Goal: Check status: Check status

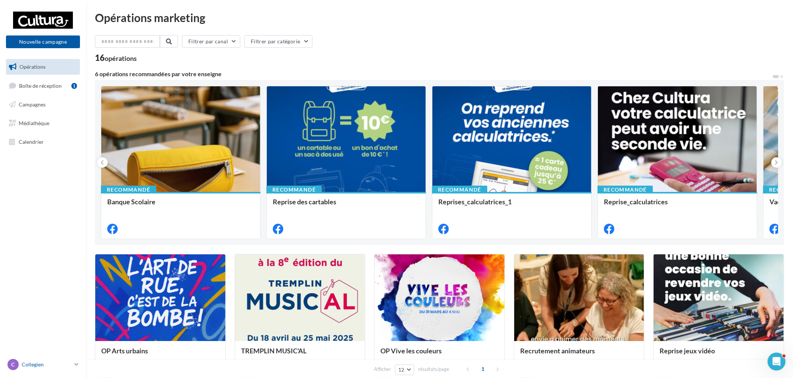
click at [61, 361] on p "Collegien" at bounding box center [47, 364] width 50 height 7
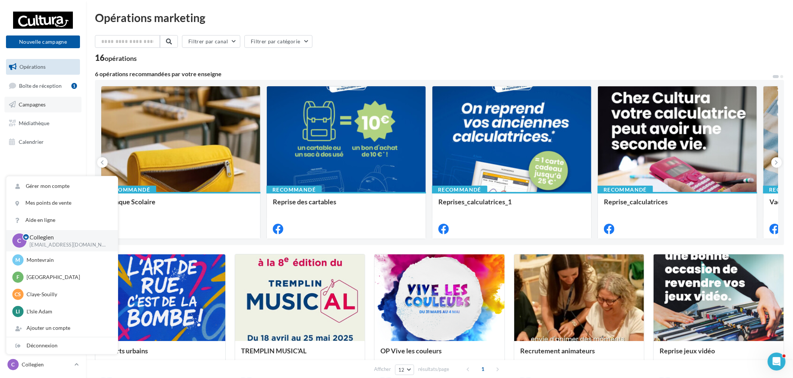
click at [43, 102] on span "Campagnes" at bounding box center [32, 104] width 27 height 6
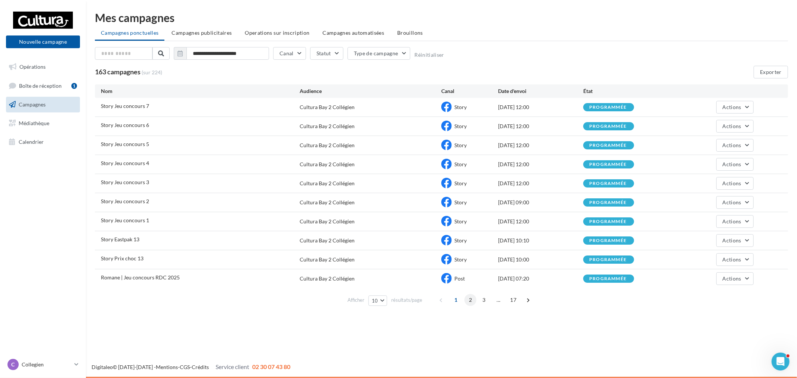
click at [468, 301] on span "2" at bounding box center [471, 300] width 12 height 12
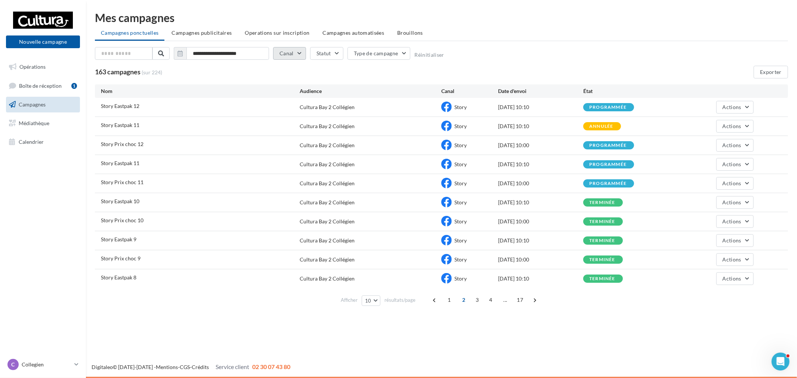
click at [291, 48] on button "Canal" at bounding box center [289, 53] width 33 height 13
click at [363, 55] on button "Type de campagne" at bounding box center [379, 53] width 63 height 13
click at [502, 66] on div "163 campagnes (sur 224) Exporter" at bounding box center [441, 72] width 693 height 13
click at [137, 54] on input "text" at bounding box center [124, 53] width 58 height 13
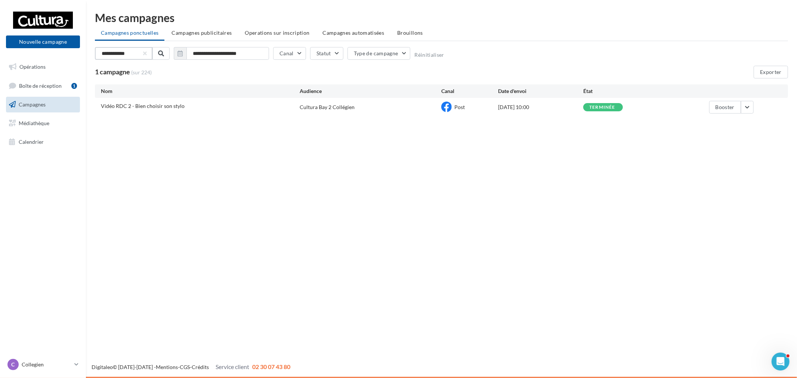
drag, startPoint x: 132, startPoint y: 57, endPoint x: 47, endPoint y: 55, distance: 84.9
click at [48, 55] on div "Nouvelle campagne Nouvelle campagne Opérations Boîte de réception 1 Campagnes M…" at bounding box center [398, 189] width 797 height 378
type input "***"
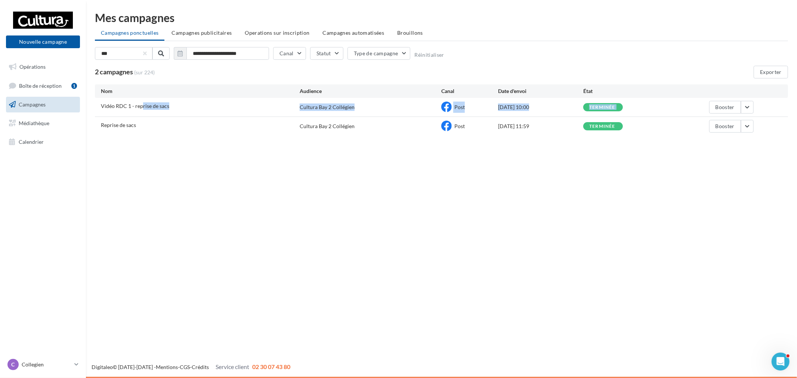
drag, startPoint x: 142, startPoint y: 109, endPoint x: 695, endPoint y: 99, distance: 552.9
click at [695, 98] on div "Vidéo RDC 1 - reprise de sacs Cultura Bay 2 Collégien Post 08/07/2025 10:00 ter…" at bounding box center [441, 107] width 693 height 19
click at [675, 108] on div "Booster" at bounding box center [711, 107] width 85 height 13
drag, startPoint x: 531, startPoint y: 107, endPoint x: 611, endPoint y: 104, distance: 80.0
click at [611, 104] on div "Vidéo RDC 1 - reprise de sacs Cultura Bay 2 Collégien Post 08/07/2025 10:00 ter…" at bounding box center [441, 107] width 693 height 19
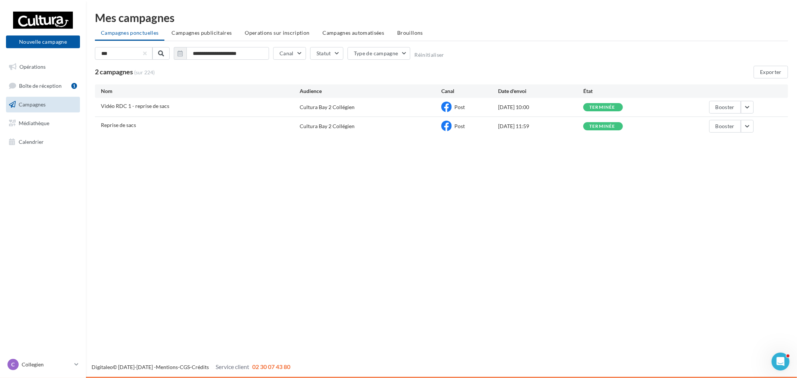
click at [656, 105] on div "terminée" at bounding box center [625, 107] width 85 height 8
click at [133, 53] on input "***" at bounding box center [124, 53] width 58 height 13
click at [148, 54] on input "***" at bounding box center [124, 53] width 58 height 13
click at [144, 54] on button "button" at bounding box center [145, 53] width 3 height 3
drag, startPoint x: 104, startPoint y: 55, endPoint x: 75, endPoint y: 55, distance: 28.0
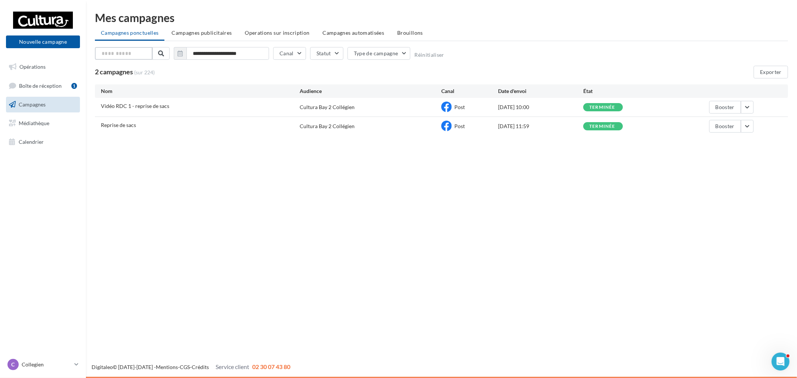
click at [76, 55] on div "Nouvelle campagne Nouvelle campagne Opérations Boîte de réception 1 Campagnes M…" at bounding box center [398, 189] width 797 height 378
type input "*********"
click at [534, 167] on div "Nouvelle campagne Nouvelle campagne Opérations Boîte de réception 1 Campagnes M…" at bounding box center [398, 189] width 797 height 378
click at [774, 72] on button "Exporter" at bounding box center [771, 72] width 34 height 13
click at [344, 214] on div "Nouvelle campagne Nouvelle campagne Opérations Boîte de réception 1 Campagnes M…" at bounding box center [398, 189] width 797 height 378
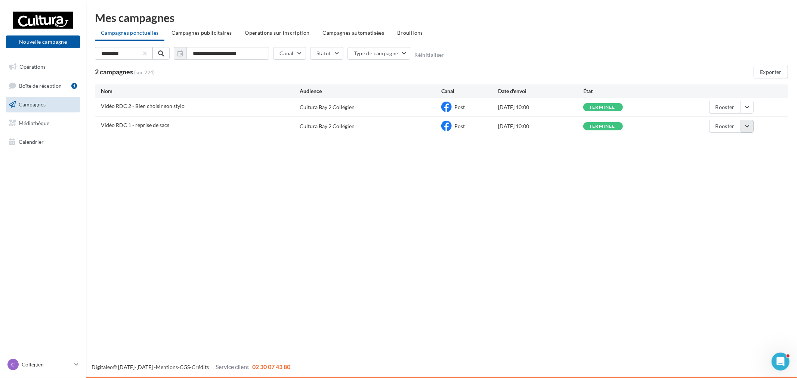
click at [747, 123] on button "button" at bounding box center [747, 126] width 13 height 13
click at [728, 145] on button "Voir les résultats" at bounding box center [716, 143] width 75 height 19
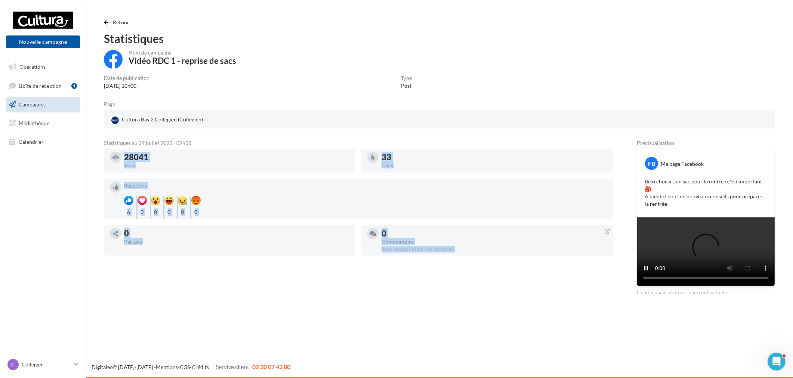
drag, startPoint x: 121, startPoint y: 155, endPoint x: 535, endPoint y: 259, distance: 426.9
click at [526, 255] on div "28041 Vues 33 Clics Réactions 6 0 0 0 0 0 0 Partage 0 Commentaire Issus du post…" at bounding box center [361, 205] width 515 height 113
click at [537, 260] on div "28041 Vues 33 Clics Réactions 6 0 0 0 0 0 0 Partage 0 Commentaire Issus du post…" at bounding box center [361, 205] width 515 height 113
drag, startPoint x: 161, startPoint y: 157, endPoint x: 255, endPoint y: 250, distance: 131.6
click at [210, 234] on div "28041 Vues 33 Clics Réactions 6 0 0 0 0 0 0 Partage 0 Commentaire Issus du post…" at bounding box center [361, 205] width 515 height 113
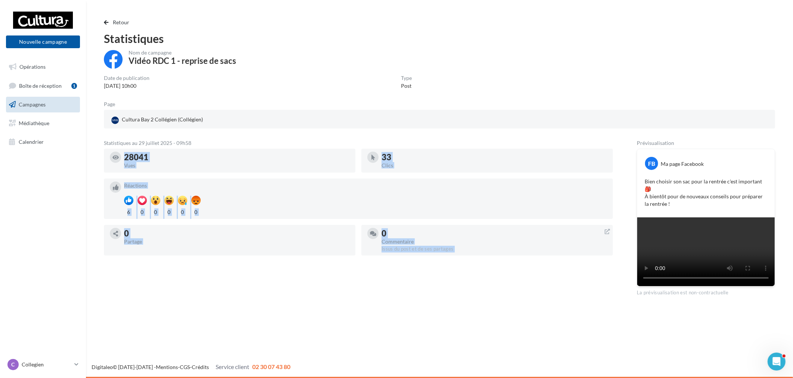
click at [279, 256] on div "28041 Vues 33 Clics Réactions 6 0 0 0 0 0 0 Partage 0 Commentaire Issus du post…" at bounding box center [361, 205] width 515 height 113
click at [105, 19] on button "Retour" at bounding box center [118, 22] width 29 height 9
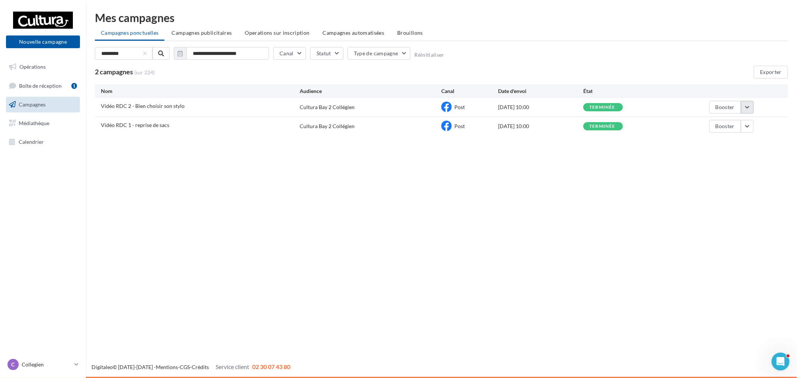
click at [749, 107] on button "button" at bounding box center [747, 107] width 13 height 13
click at [716, 122] on button "Voir les résultats" at bounding box center [716, 124] width 75 height 19
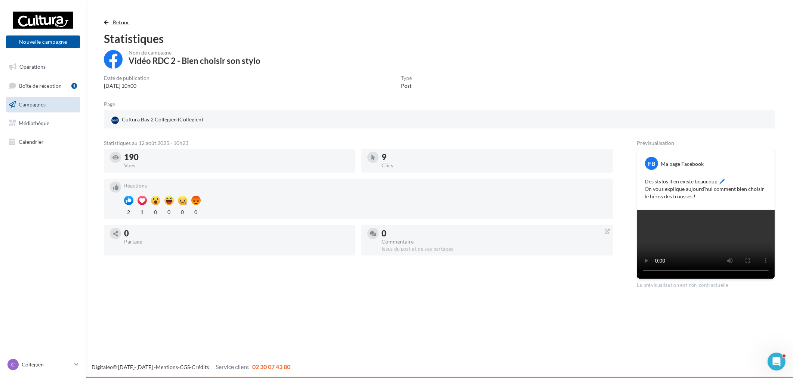
click at [108, 20] on span "button" at bounding box center [106, 22] width 4 height 5
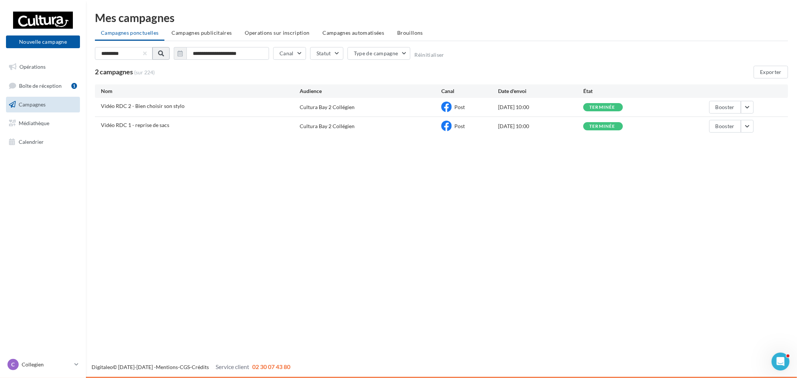
click at [154, 52] on button at bounding box center [160, 53] width 17 height 13
click at [146, 52] on button "button" at bounding box center [145, 53] width 3 height 3
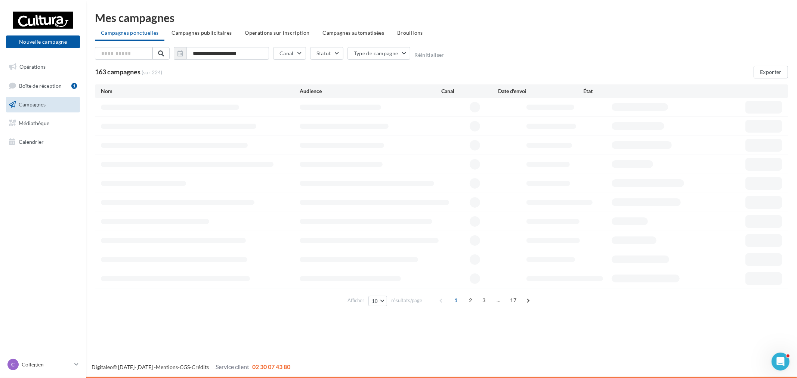
click at [535, 49] on div "**********" at bounding box center [441, 55] width 693 height 16
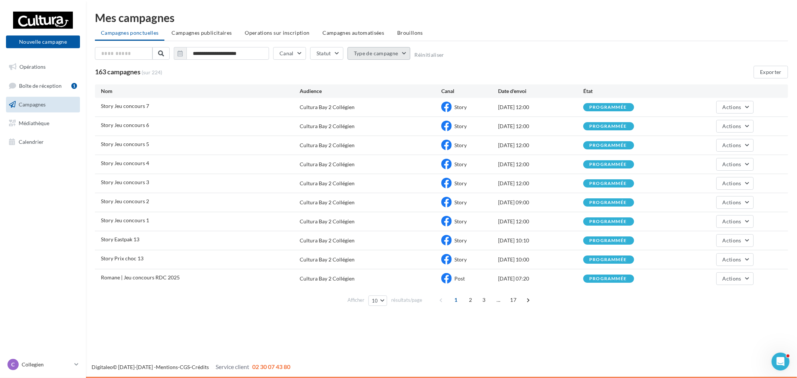
click at [383, 47] on button "Type de campagne" at bounding box center [379, 53] width 63 height 13
click at [502, 46] on div "**********" at bounding box center [441, 160] width 693 height 297
click at [469, 301] on span "2" at bounding box center [471, 300] width 12 height 12
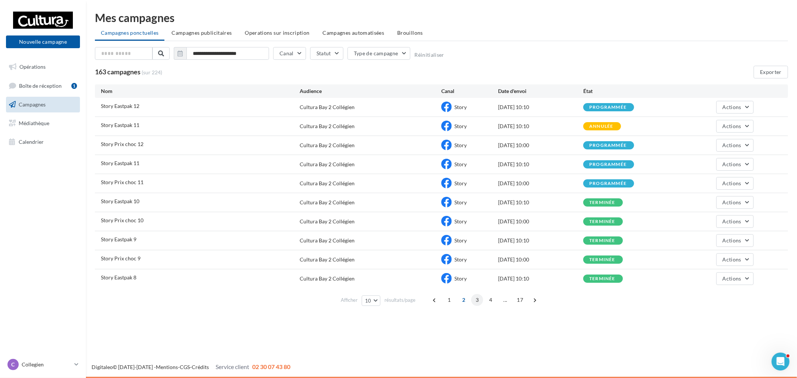
click at [474, 301] on span "3" at bounding box center [477, 300] width 12 height 12
click at [481, 299] on span "4" at bounding box center [484, 300] width 12 height 12
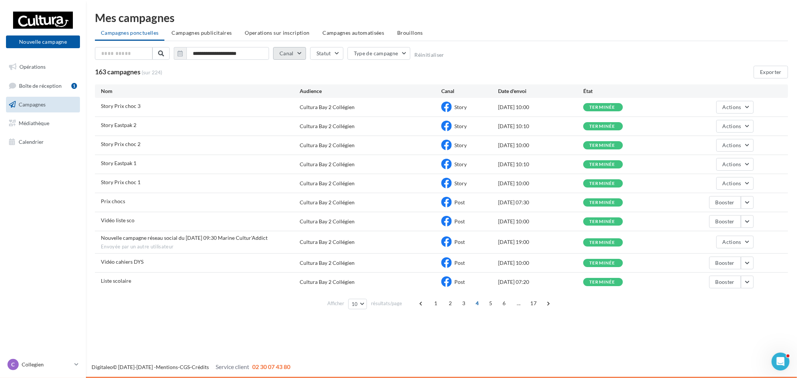
click at [294, 53] on button "Canal" at bounding box center [289, 53] width 33 height 13
click at [330, 47] on button "Statut" at bounding box center [326, 53] width 33 height 13
click at [393, 47] on button "Type de campagne" at bounding box center [379, 53] width 63 height 13
click at [487, 46] on div "**********" at bounding box center [441, 162] width 693 height 300
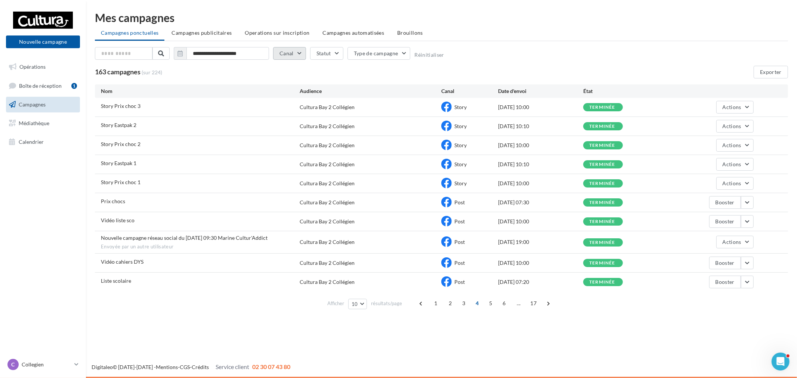
click at [302, 49] on button "Canal" at bounding box center [289, 53] width 33 height 13
click at [531, 55] on div "**********" at bounding box center [441, 55] width 693 height 16
drag, startPoint x: 106, startPoint y: 260, endPoint x: 135, endPoint y: 253, distance: 29.2
click at [123, 259] on span "Vidéo cahiers DYS" at bounding box center [122, 262] width 43 height 6
click at [261, 224] on div "Vidéo liste sco" at bounding box center [200, 221] width 199 height 9
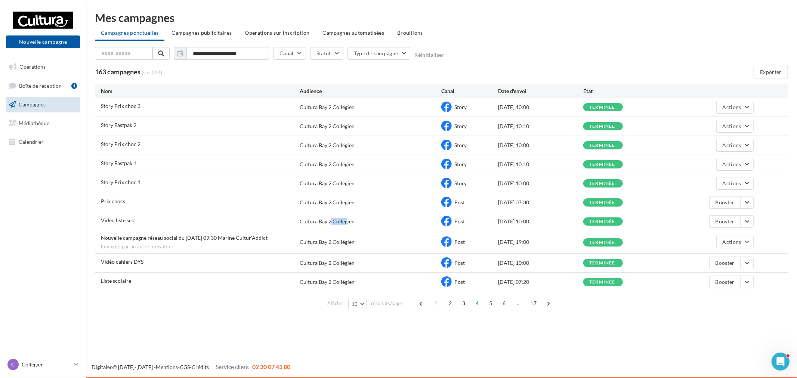
drag, startPoint x: 306, startPoint y: 218, endPoint x: 343, endPoint y: 221, distance: 37.1
click at [342, 220] on div "Cultura Bay 2 Collégien" at bounding box center [327, 221] width 55 height 7
click at [744, 221] on button "button" at bounding box center [747, 221] width 13 height 13
click at [722, 238] on button "Voir les résultats" at bounding box center [716, 238] width 75 height 19
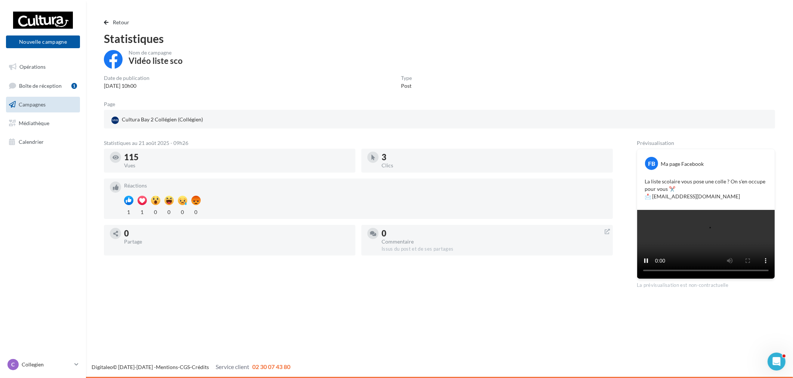
click at [112, 28] on div "Retour Statistiques Nom de campagne Vidéo liste sco Date de publication 14/08/2…" at bounding box center [439, 153] width 689 height 271
click at [113, 24] on span "Retour" at bounding box center [121, 22] width 17 height 6
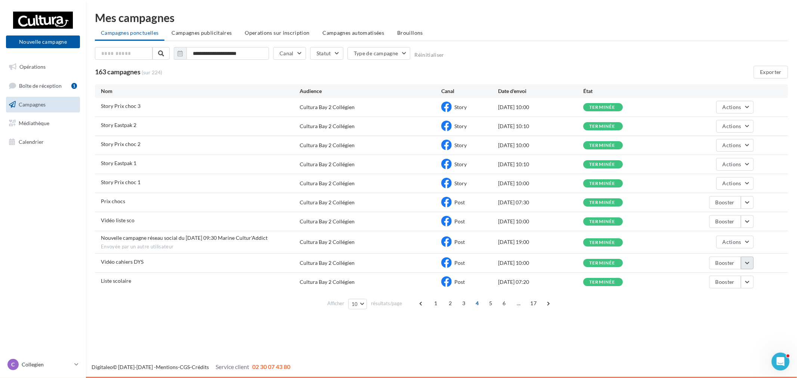
click at [747, 263] on button "button" at bounding box center [747, 263] width 13 height 13
click at [718, 278] on button "Voir les résultats" at bounding box center [716, 280] width 75 height 19
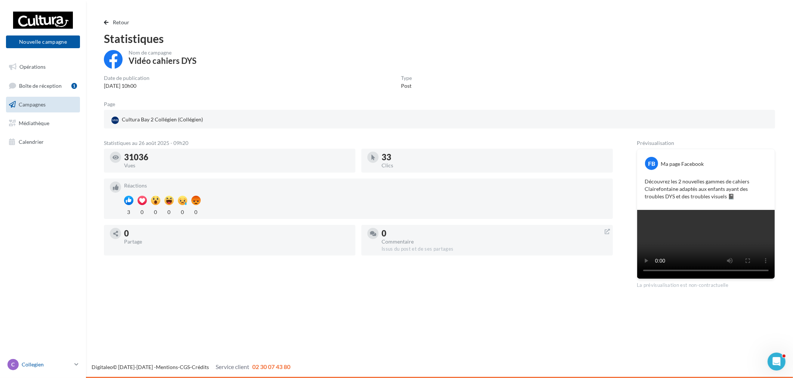
click at [59, 361] on p "Collegien" at bounding box center [47, 364] width 50 height 7
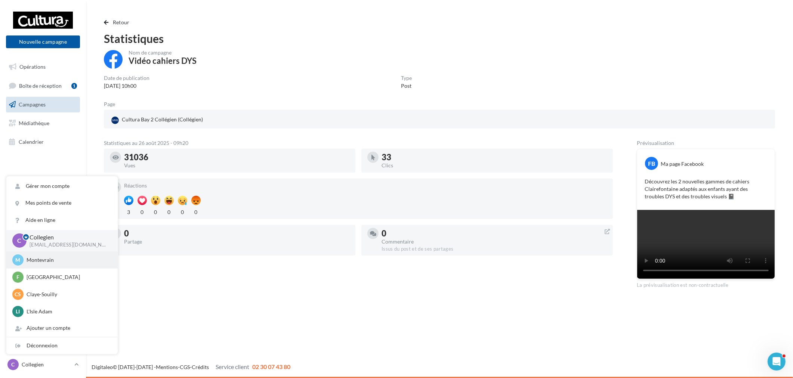
click at [60, 260] on p "Montevrain" at bounding box center [68, 259] width 82 height 7
